Goal: Task Accomplishment & Management: Use online tool/utility

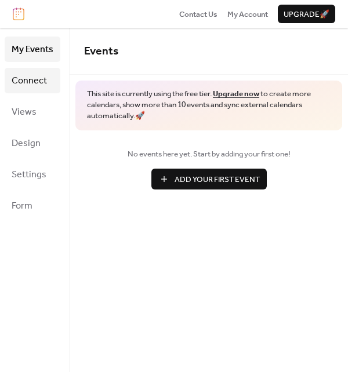
click at [44, 83] on span "Connect" at bounding box center [29, 81] width 35 height 19
click at [37, 81] on span "Connect" at bounding box center [29, 81] width 35 height 19
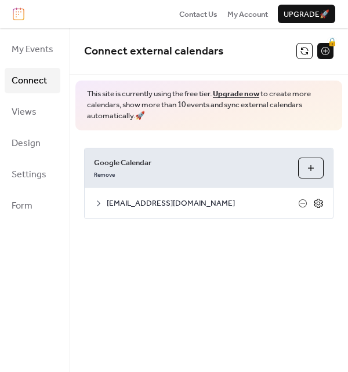
click at [322, 204] on icon at bounding box center [318, 203] width 9 height 9
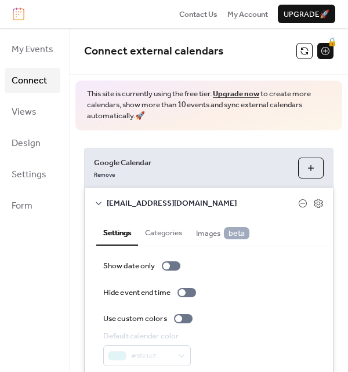
scroll to position [42, 0]
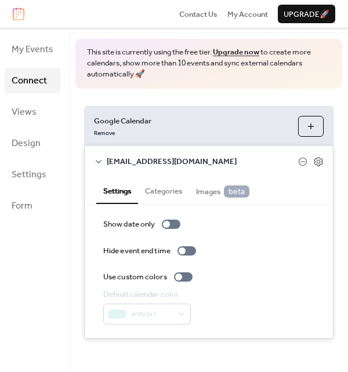
click at [172, 192] on button "Categories" at bounding box center [163, 190] width 51 height 26
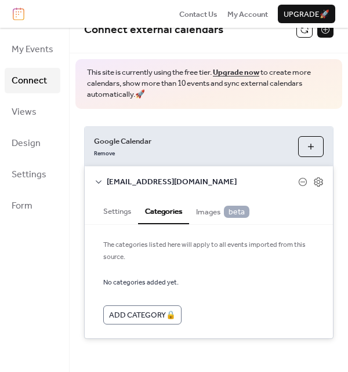
click at [209, 212] on span "Images beta" at bounding box center [222, 212] width 53 height 12
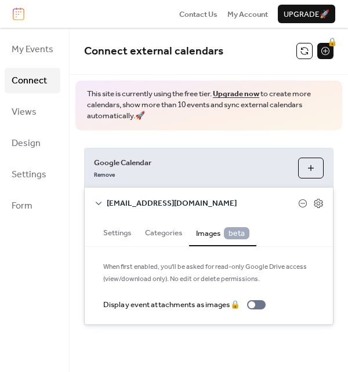
scroll to position [0, 0]
click at [120, 234] on button "Settings" at bounding box center [117, 232] width 42 height 26
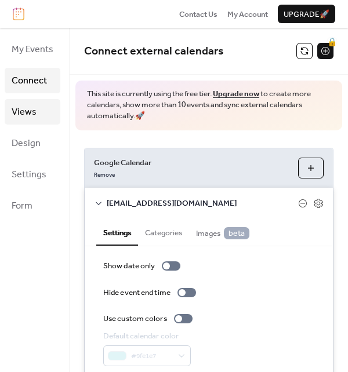
click at [31, 118] on span "Views" at bounding box center [24, 112] width 25 height 19
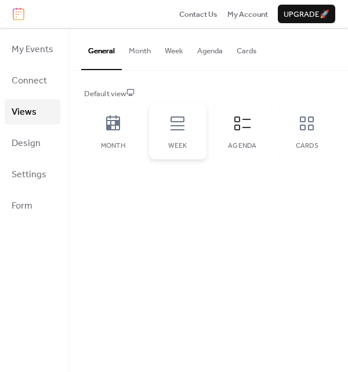
click at [175, 138] on div "Week" at bounding box center [178, 131] width 58 height 57
click at [247, 136] on div "Agenda" at bounding box center [242, 131] width 58 height 57
click at [43, 178] on span "Settings" at bounding box center [29, 175] width 35 height 19
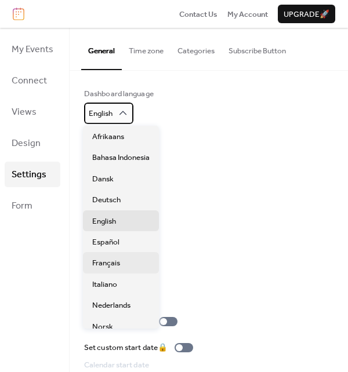
scroll to position [77, 0]
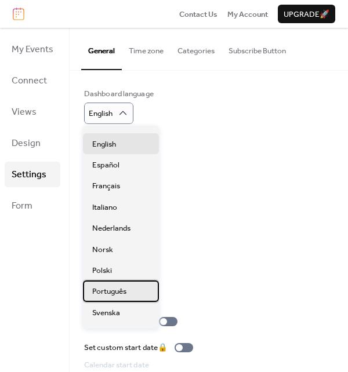
click at [136, 292] on div "Português" at bounding box center [121, 291] width 76 height 21
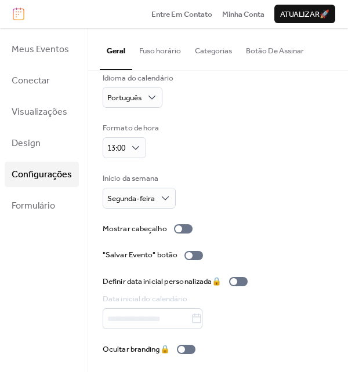
scroll to position [0, 0]
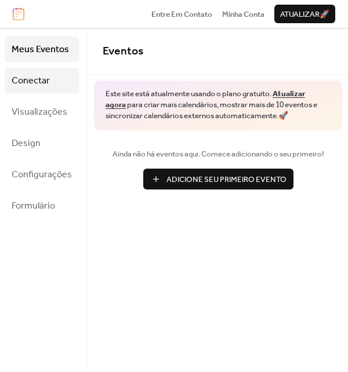
click at [44, 83] on span "Conectar" at bounding box center [31, 81] width 38 height 19
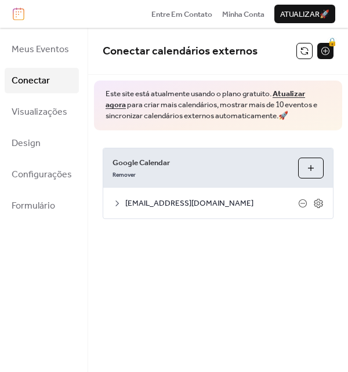
click at [113, 202] on icon at bounding box center [117, 203] width 9 height 9
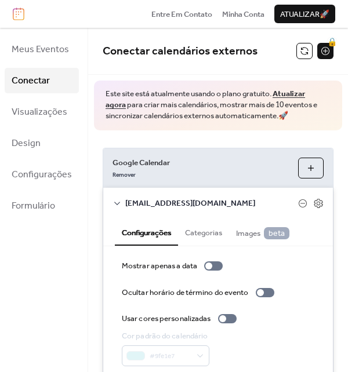
click at [114, 202] on icon at bounding box center [117, 203] width 6 height 3
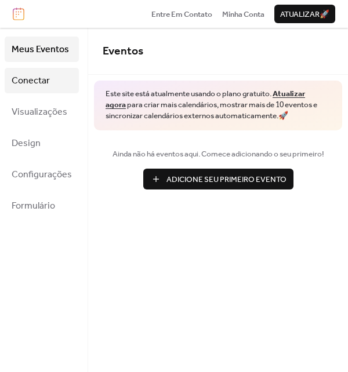
click at [46, 85] on span "Conectar" at bounding box center [31, 81] width 38 height 19
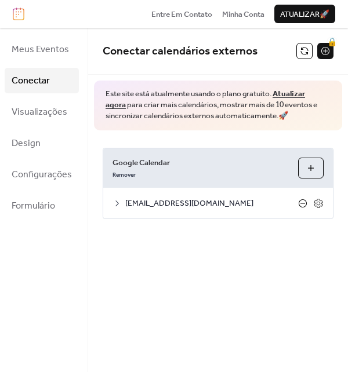
click at [303, 202] on icon at bounding box center [302, 203] width 9 height 9
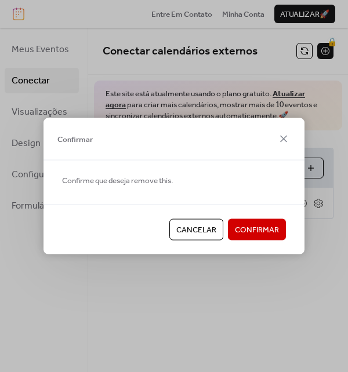
click at [268, 230] on span "Confirmar" at bounding box center [257, 231] width 44 height 12
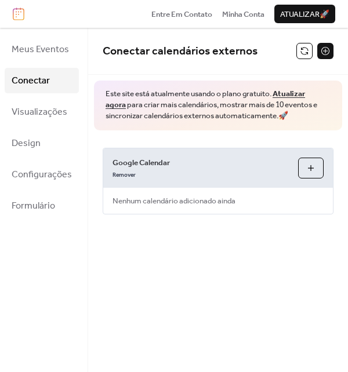
click at [310, 171] on button "Selecionar Calendários" at bounding box center [311, 168] width 26 height 21
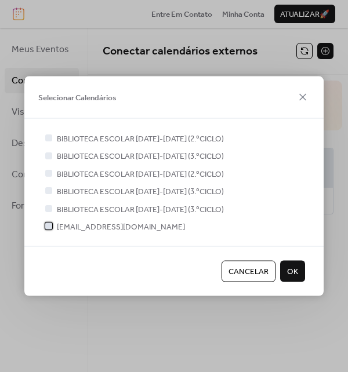
click at [48, 226] on div at bounding box center [48, 226] width 7 height 7
click at [296, 276] on span "OK" at bounding box center [292, 272] width 11 height 12
